Goal: Task Accomplishment & Management: Use online tool/utility

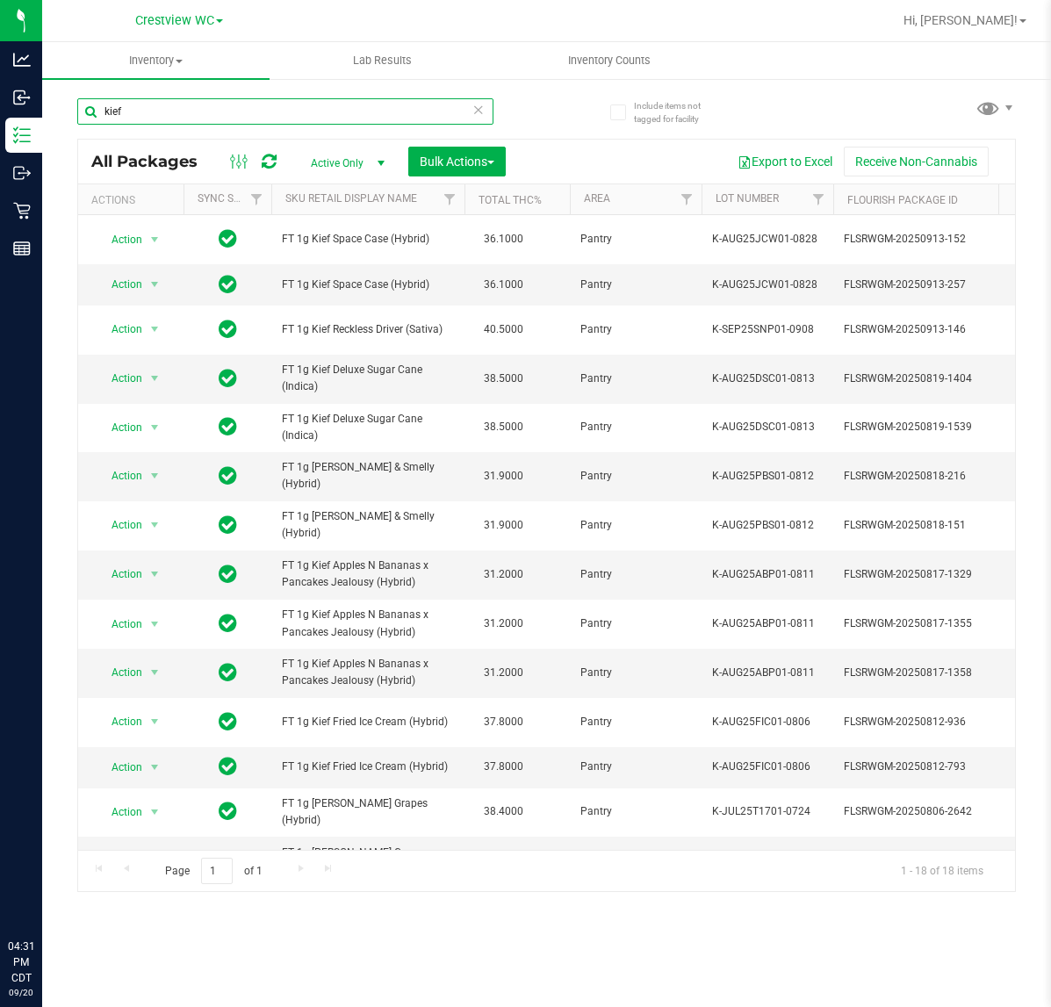
drag, startPoint x: 0, startPoint y: 0, endPoint x: 163, endPoint y: 97, distance: 190.2
click at [163, 98] on input "kief" at bounding box center [285, 111] width 416 height 26
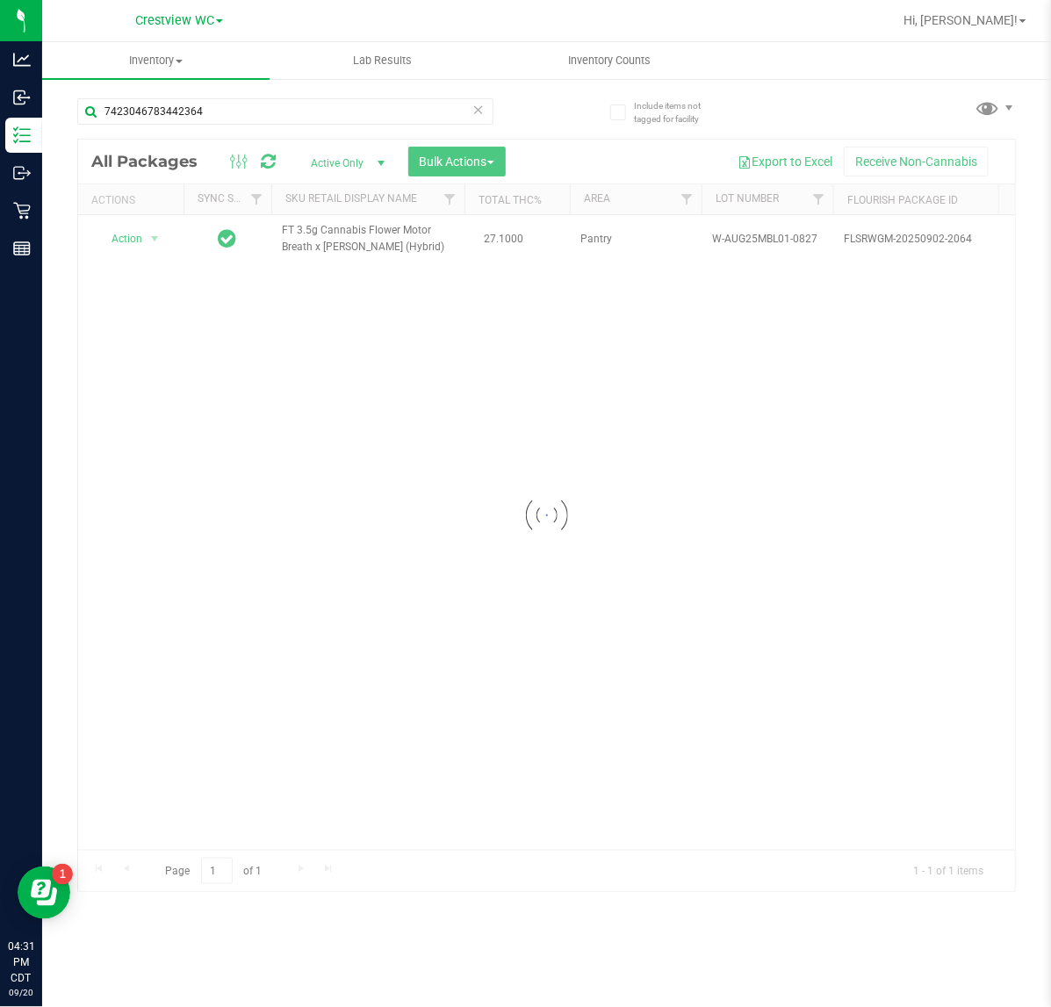
click at [142, 238] on div at bounding box center [546, 516] width 937 height 753
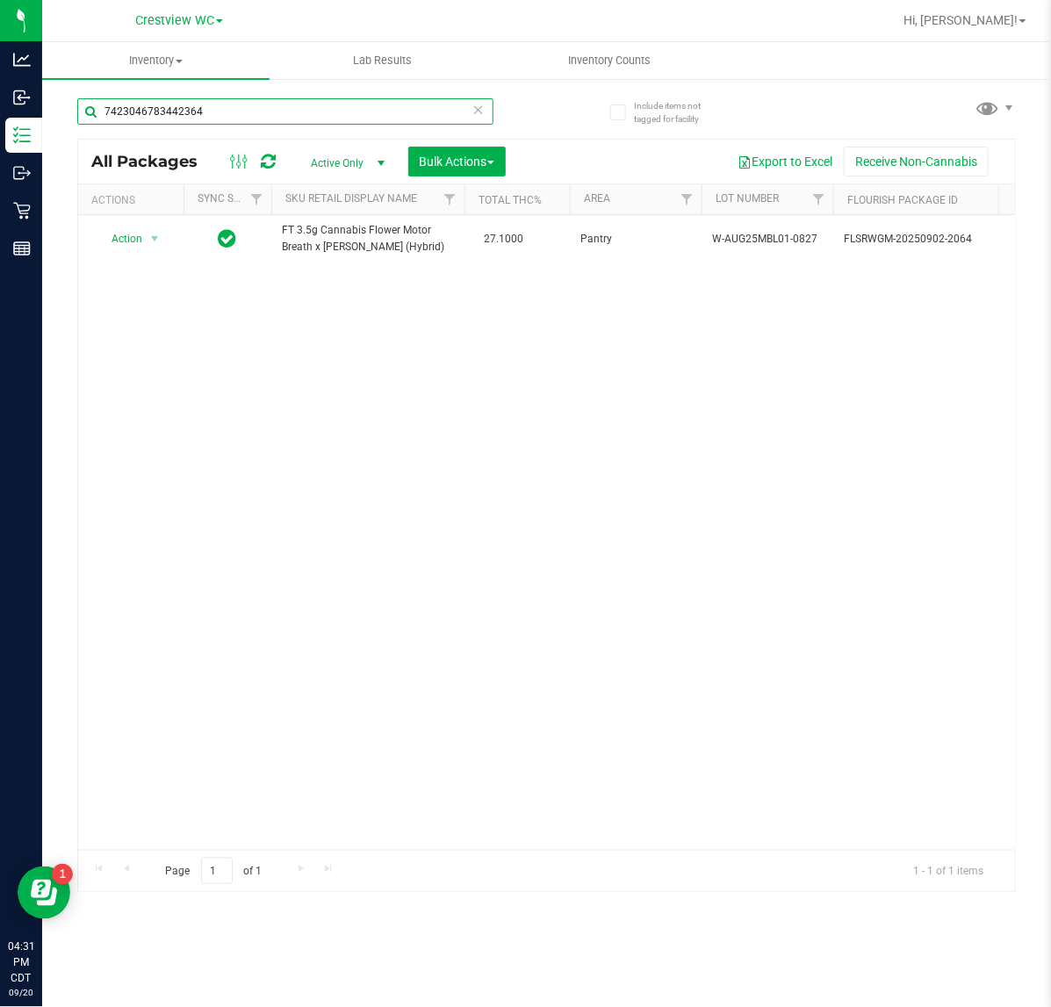
click at [299, 108] on input "7423046783442364" at bounding box center [285, 111] width 416 height 26
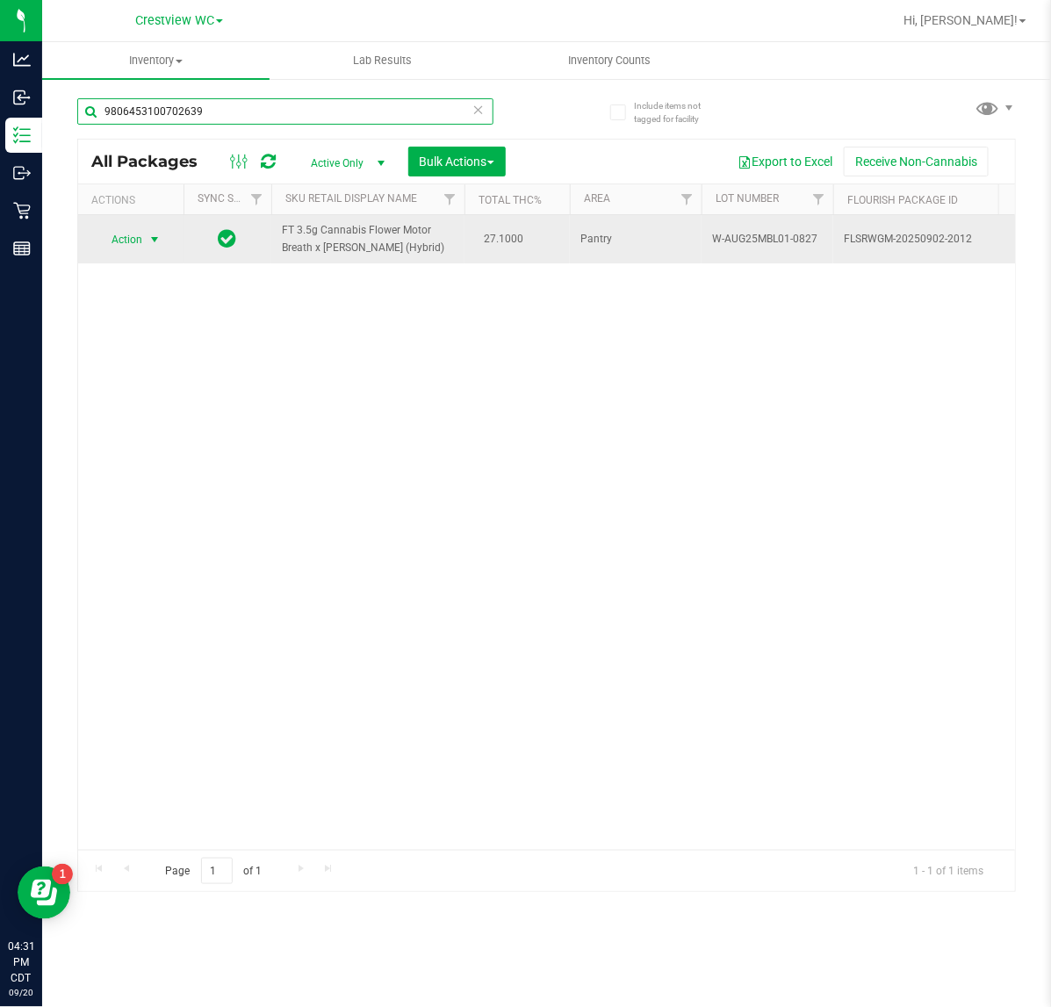
type input "9806453100702639"
click at [121, 251] on span "Action" at bounding box center [119, 239] width 47 height 25
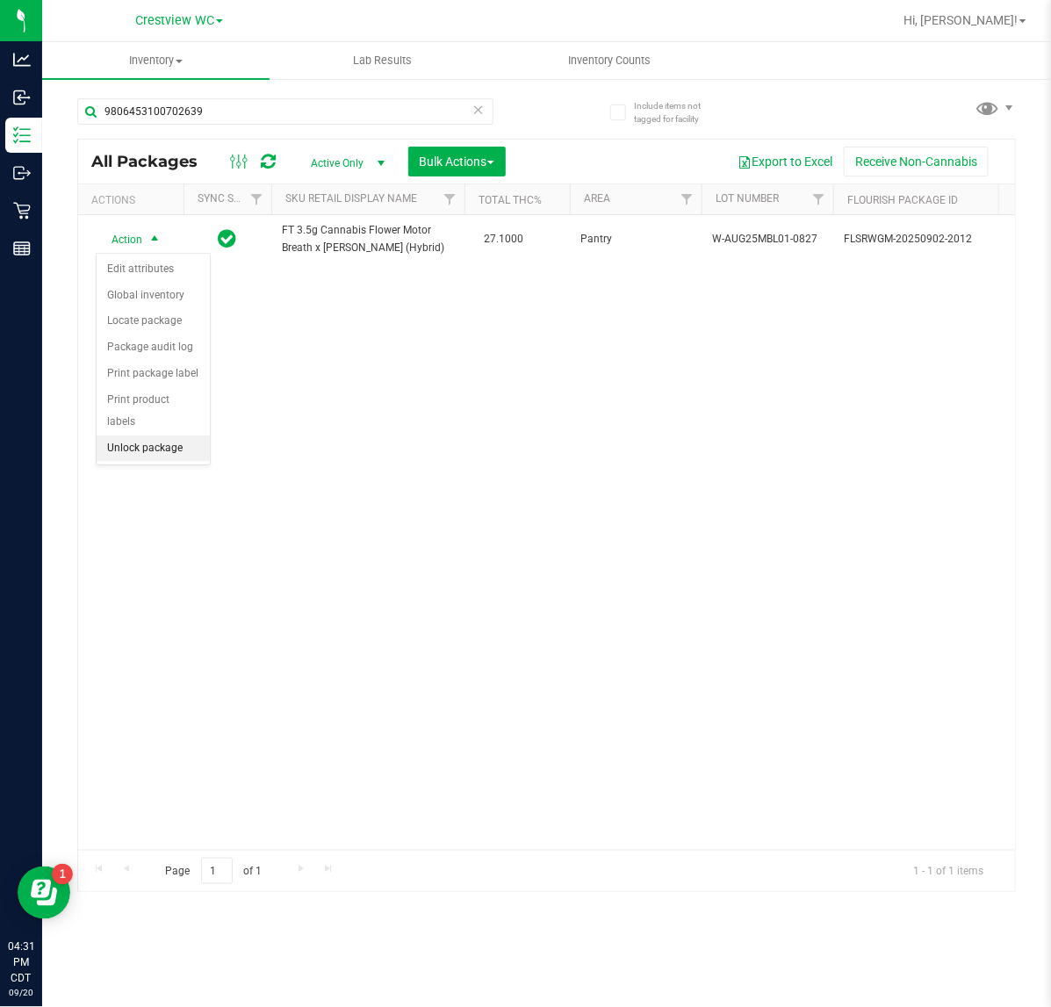
click at [178, 436] on li "Unlock package" at bounding box center [153, 449] width 113 height 26
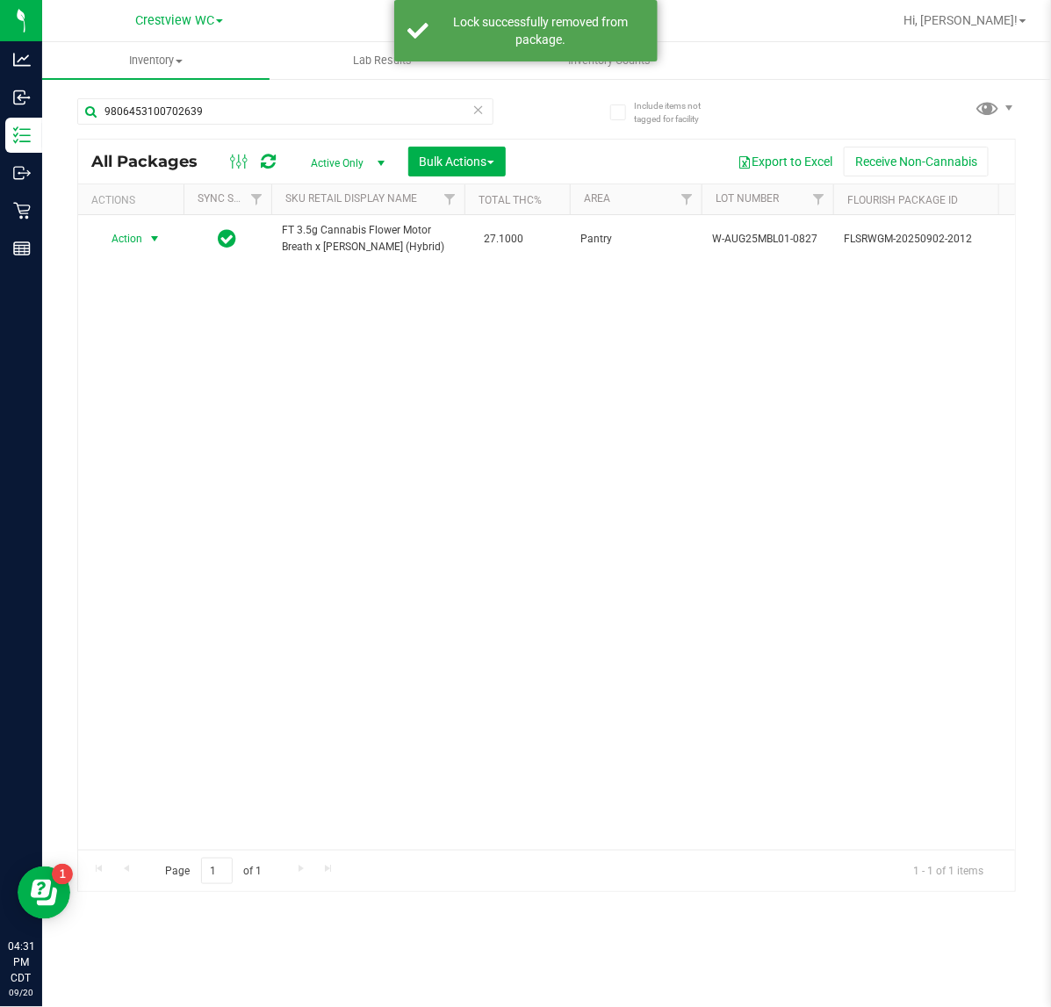
click at [138, 239] on span "Action" at bounding box center [119, 239] width 47 height 25
click at [195, 450] on li "Print package label" at bounding box center [165, 452] width 136 height 26
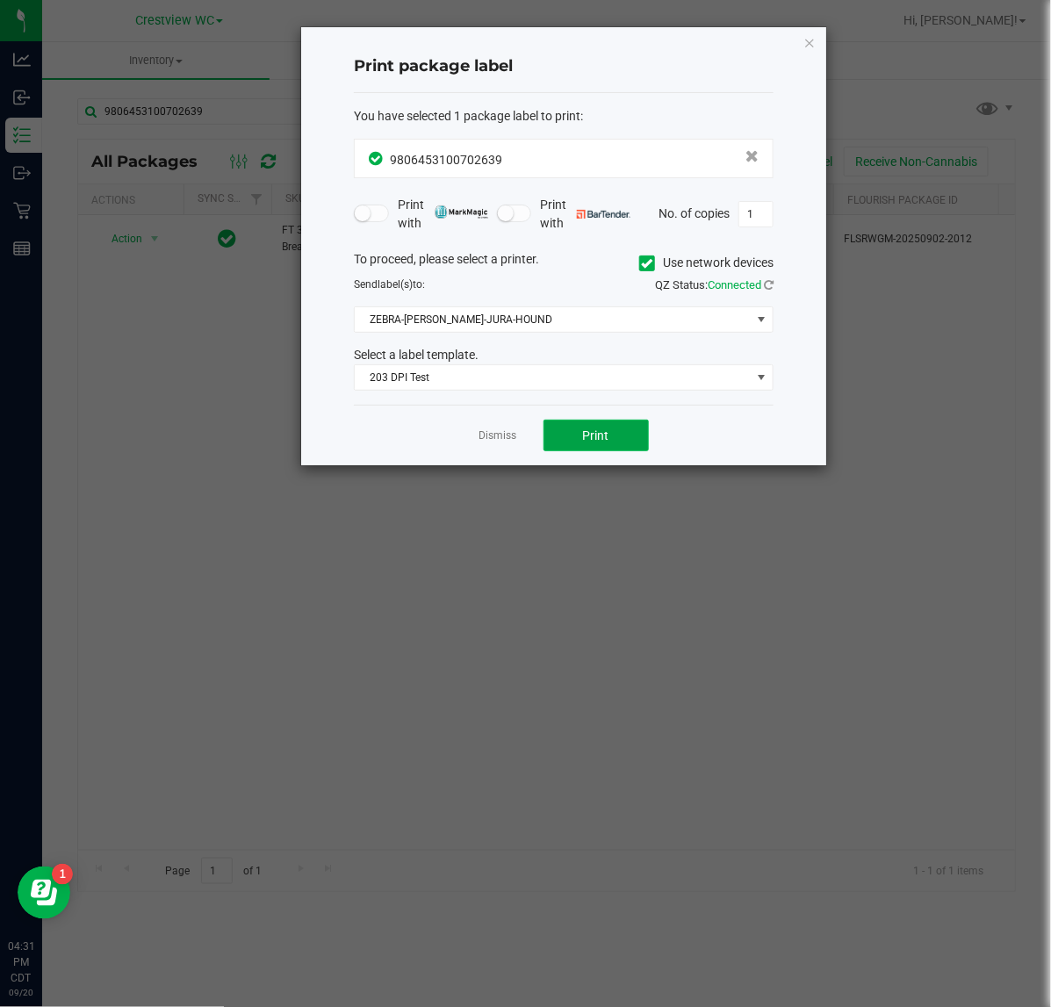
click at [633, 433] on button "Print" at bounding box center [596, 436] width 105 height 32
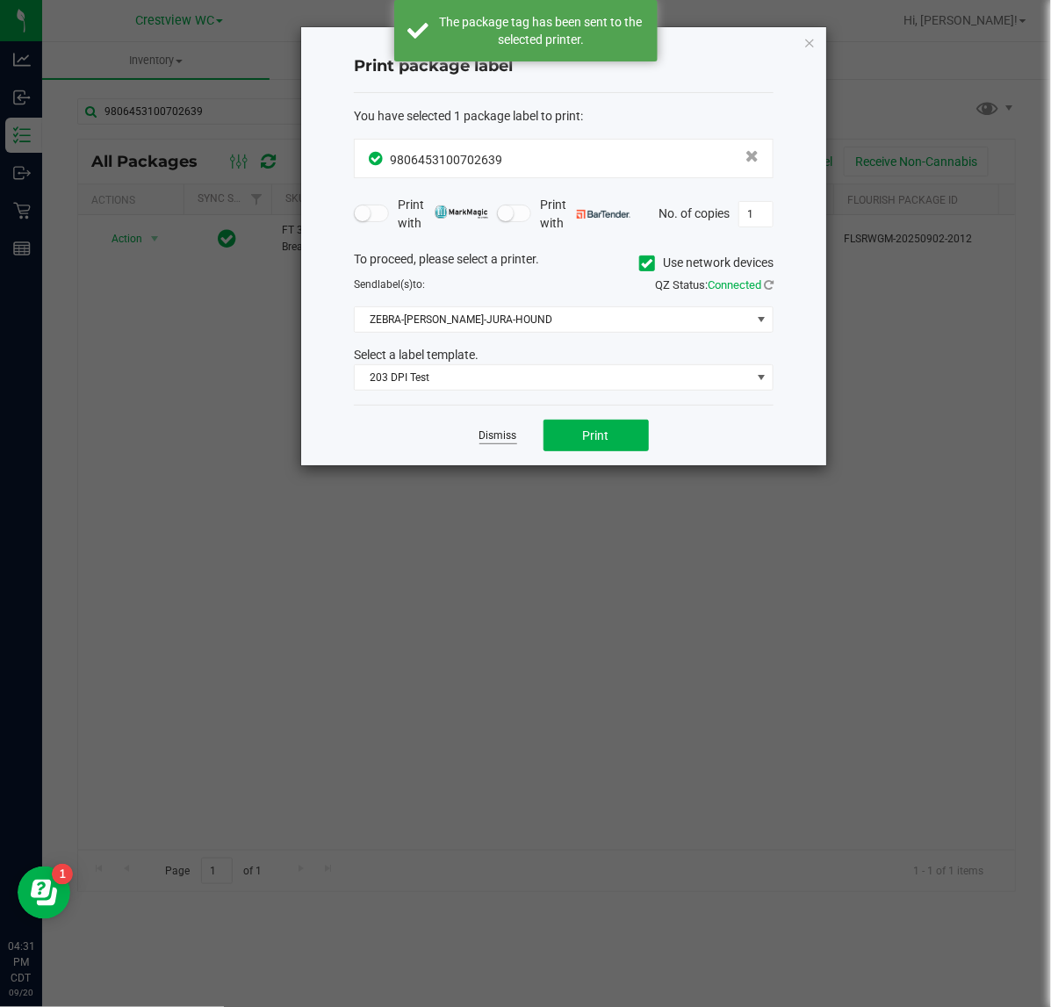
click at [509, 439] on link "Dismiss" at bounding box center [498, 436] width 38 height 15
